Goal: Transaction & Acquisition: Purchase product/service

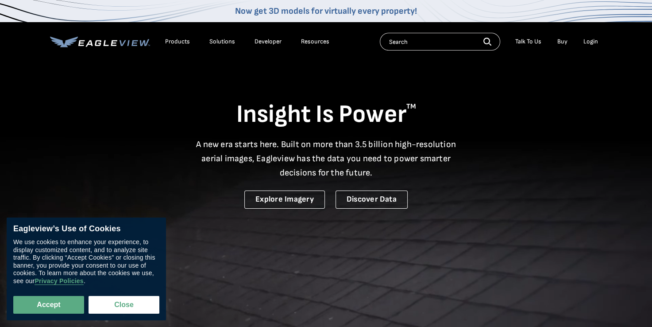
click at [598, 43] on li "Login" at bounding box center [590, 41] width 23 height 13
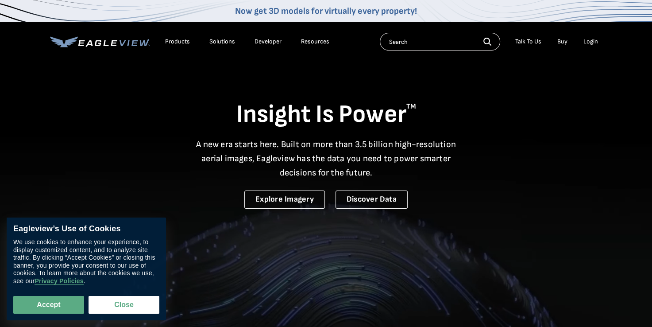
click at [595, 40] on div "Login" at bounding box center [590, 42] width 15 height 8
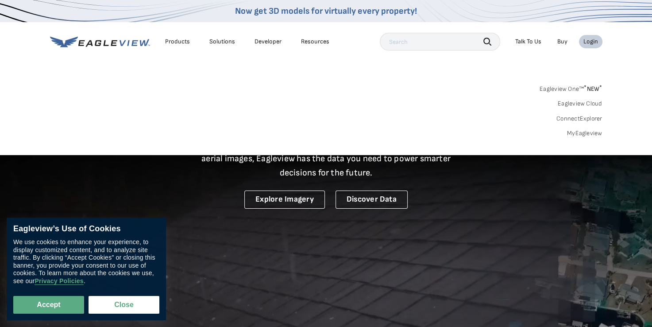
click at [581, 134] on link "MyEagleview" at bounding box center [584, 133] width 35 height 8
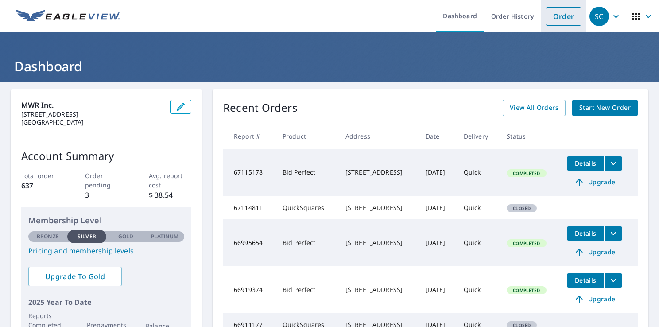
click at [549, 17] on link "Order" at bounding box center [563, 16] width 36 height 19
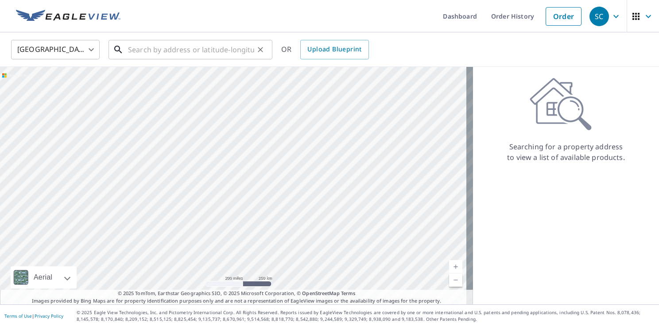
click at [148, 57] on input "text" at bounding box center [191, 49] width 126 height 25
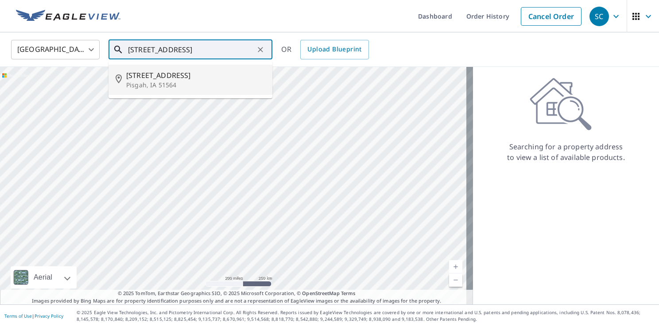
click at [155, 76] on span "[STREET_ADDRESS]" at bounding box center [195, 75] width 139 height 11
type input "[STREET_ADDRESS]"
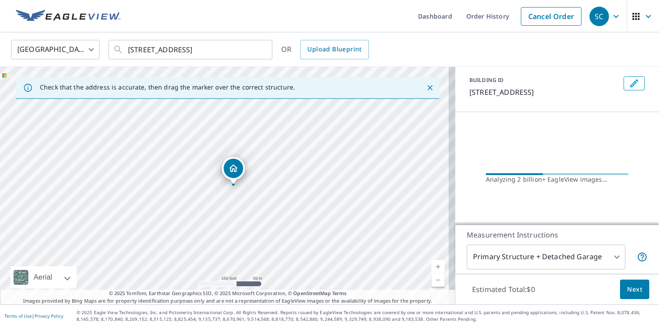
scroll to position [46, 0]
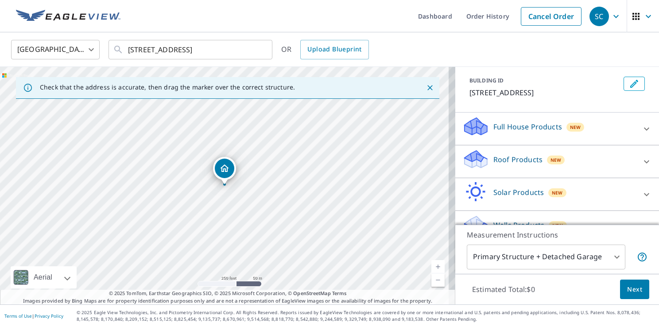
click at [619, 162] on div "Roof Products New" at bounding box center [549, 161] width 174 height 25
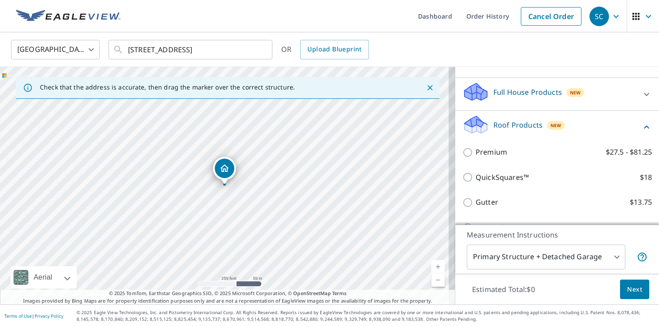
scroll to position [92, 0]
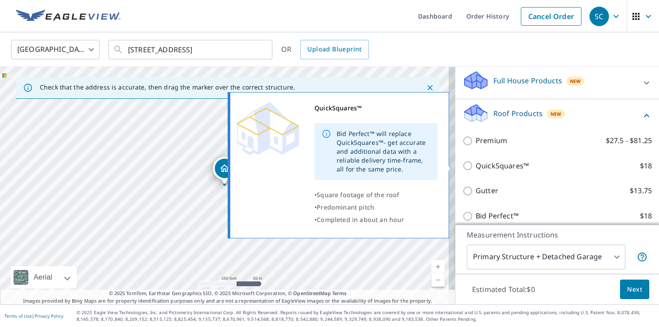
click at [514, 166] on p "QuickSquares™" at bounding box center [501, 165] width 53 height 11
click at [475, 166] on input "QuickSquares™ $18" at bounding box center [468, 165] width 13 height 11
checkbox input "true"
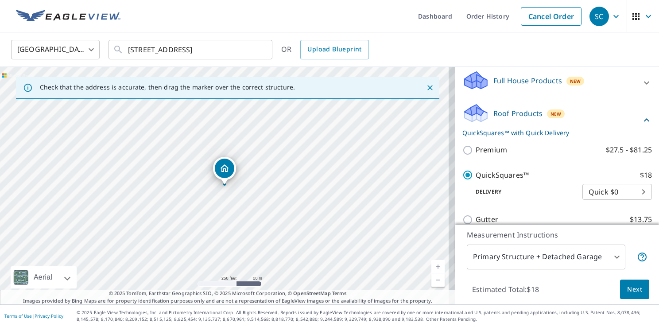
click at [630, 286] on span "Next" at bounding box center [634, 289] width 15 height 11
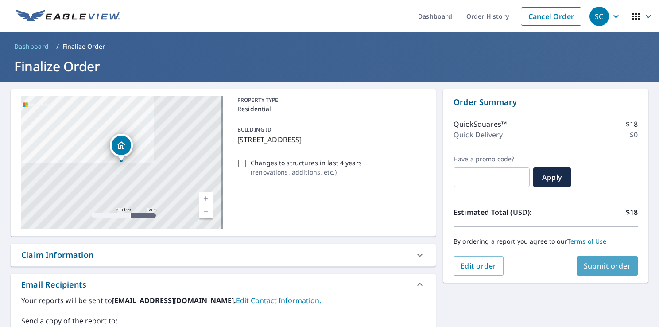
click at [607, 263] on span "Submit order" at bounding box center [606, 266] width 47 height 10
